Goal: Task Accomplishment & Management: Use online tool/utility

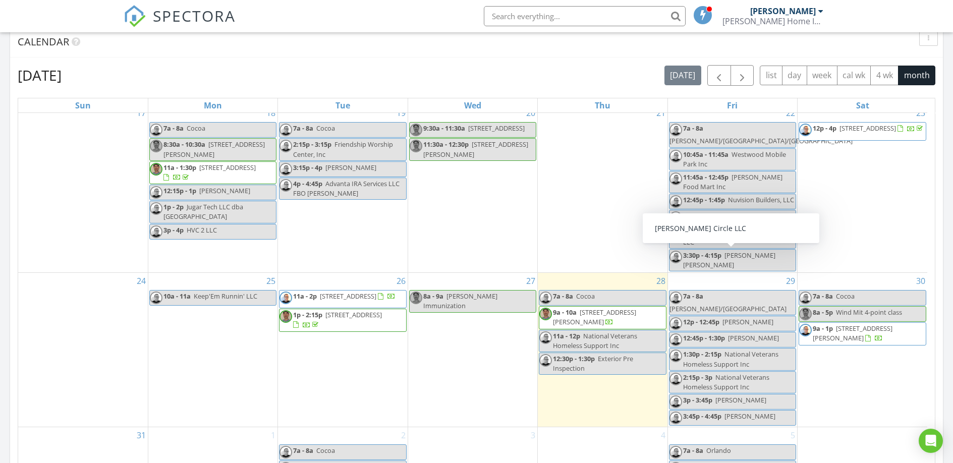
scroll to position [449, 0]
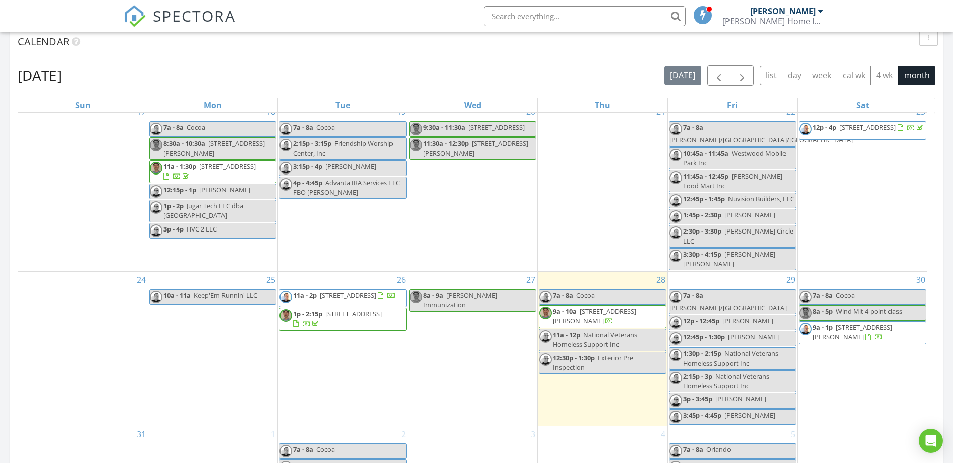
click at [860, 337] on span "6373 Hunt Rd, Cocoa 32927" at bounding box center [853, 332] width 80 height 19
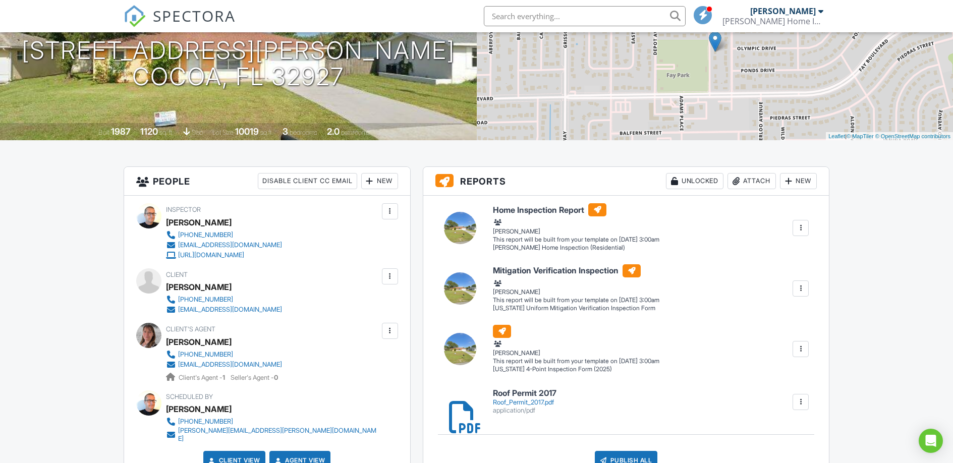
click at [800, 227] on div at bounding box center [801, 228] width 10 height 10
click at [751, 249] on div "Build Now" at bounding box center [764, 247] width 81 height 12
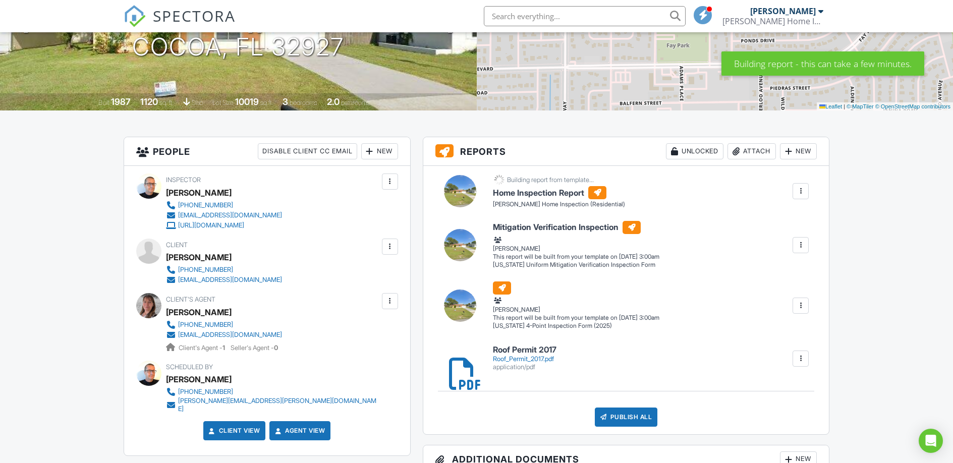
click at [801, 243] on div at bounding box center [801, 245] width 10 height 10
click at [753, 265] on div "Build Now" at bounding box center [764, 265] width 81 height 12
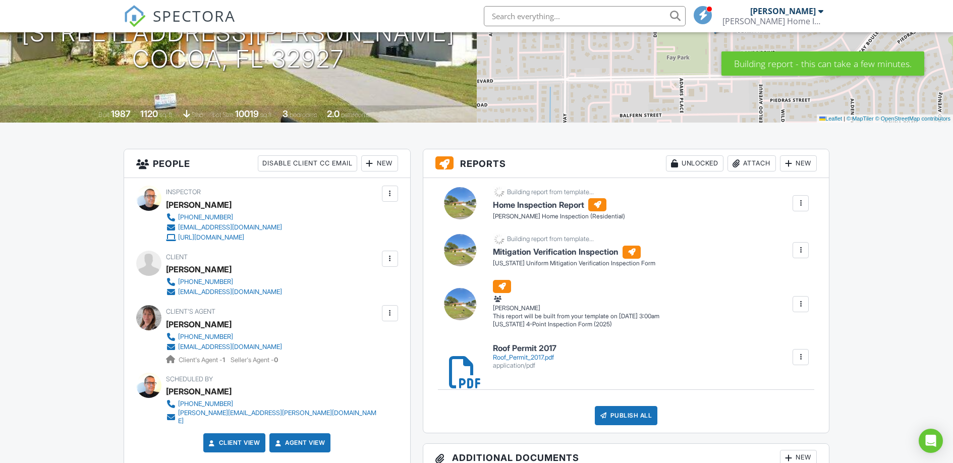
click at [804, 301] on div at bounding box center [801, 304] width 10 height 10
click at [749, 321] on div "Build Now" at bounding box center [764, 324] width 81 height 12
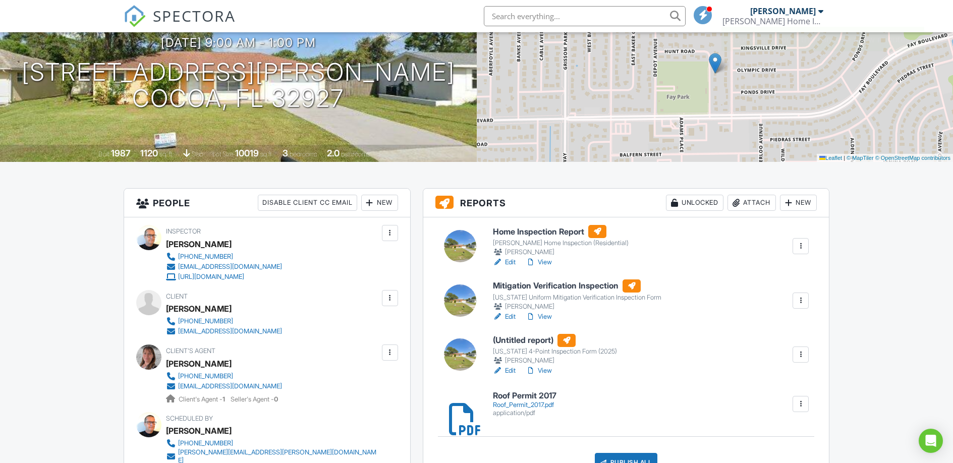
scroll to position [168, 0]
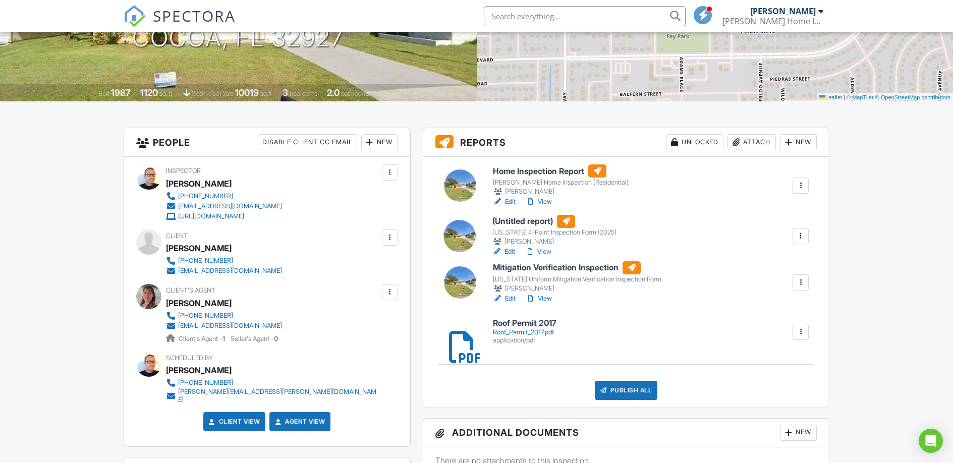
drag, startPoint x: 462, startPoint y: 294, endPoint x: 461, endPoint y: 236, distance: 58.5
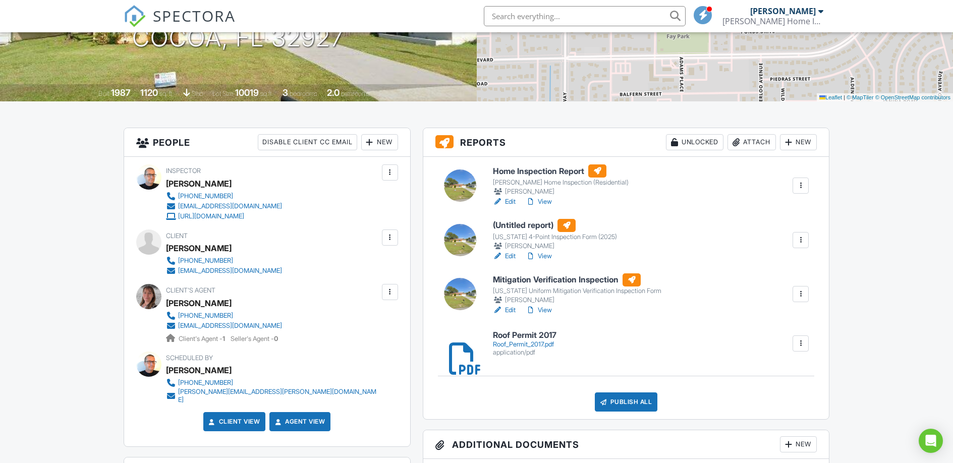
click at [510, 309] on link "Edit" at bounding box center [504, 310] width 23 height 10
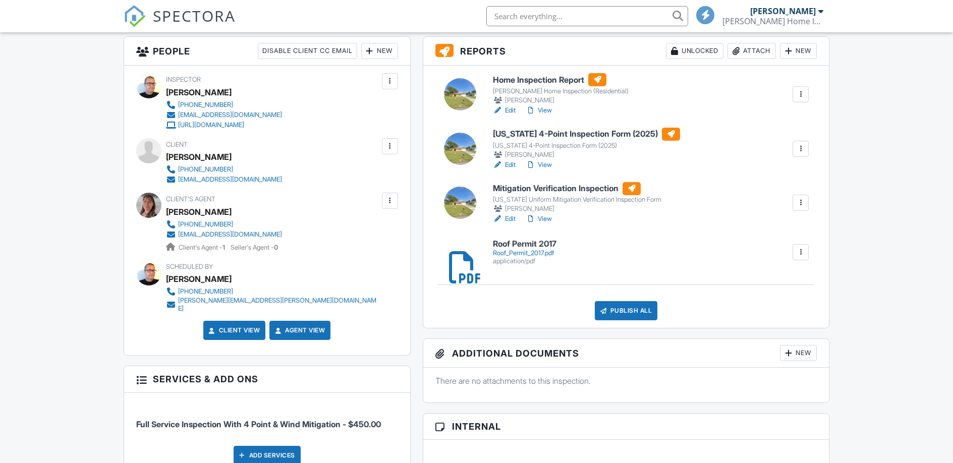
scroll to position [288, 0]
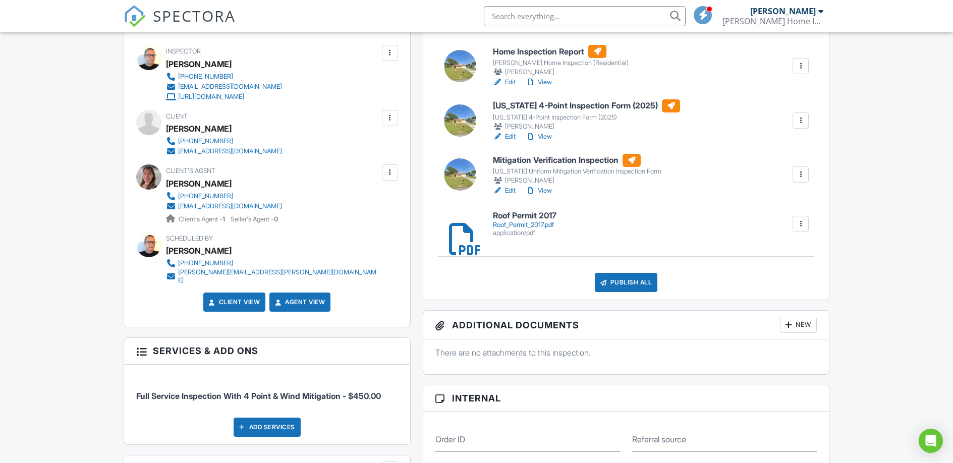
click at [510, 135] on link "Edit" at bounding box center [504, 137] width 23 height 10
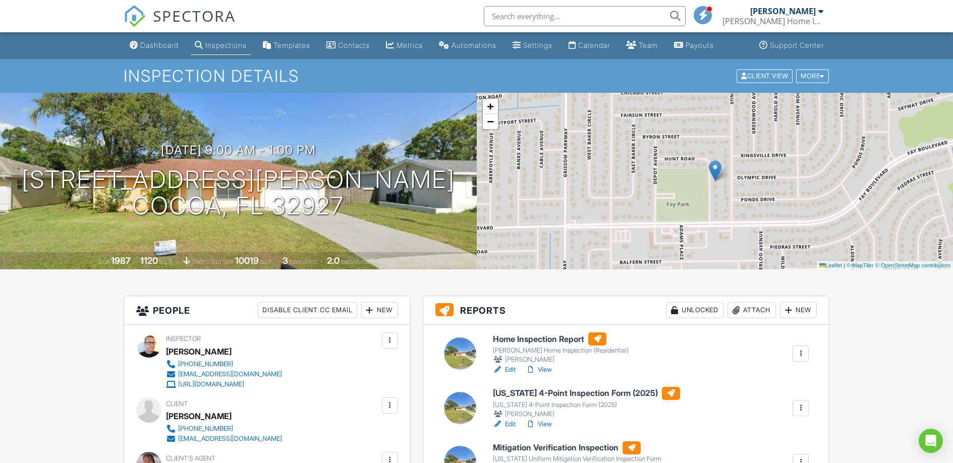
click at [512, 369] on link "Edit" at bounding box center [504, 370] width 23 height 10
